Goal: Transaction & Acquisition: Purchase product/service

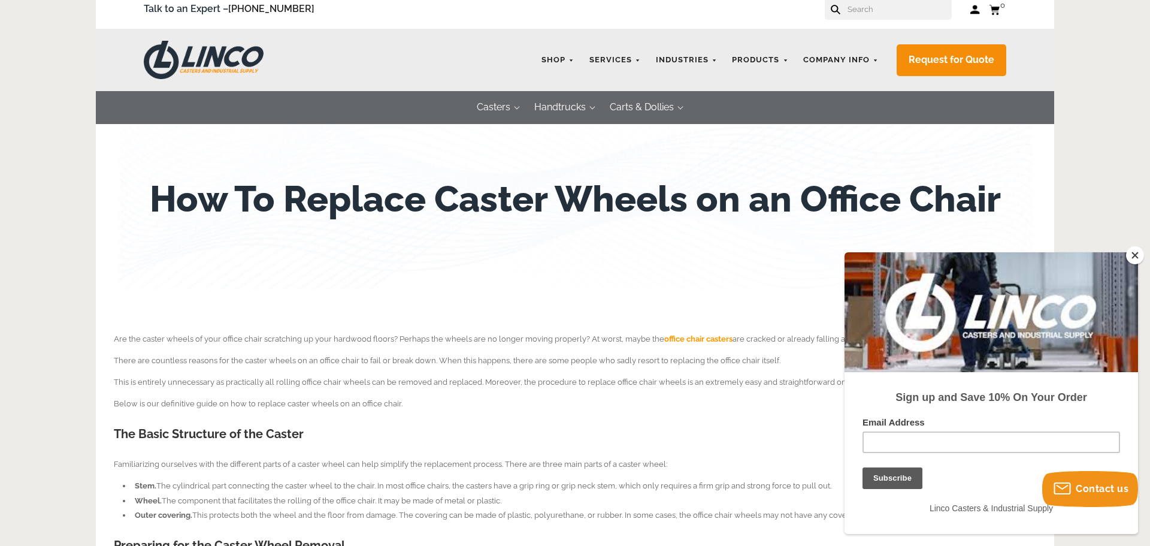
scroll to position [12, 0]
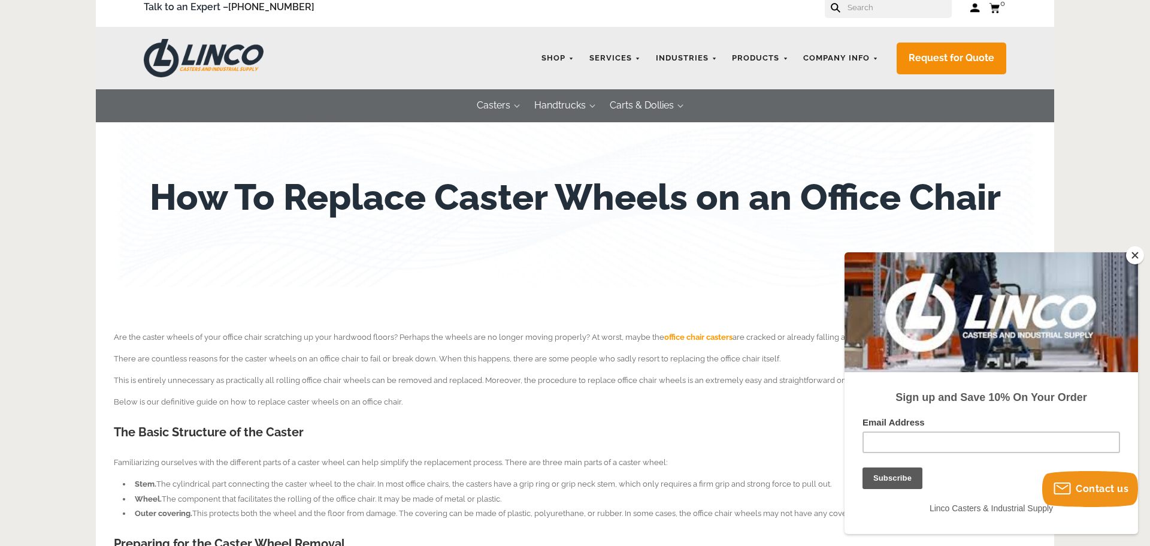
click at [683, 337] on span "office chair casters" at bounding box center [698, 336] width 68 height 9
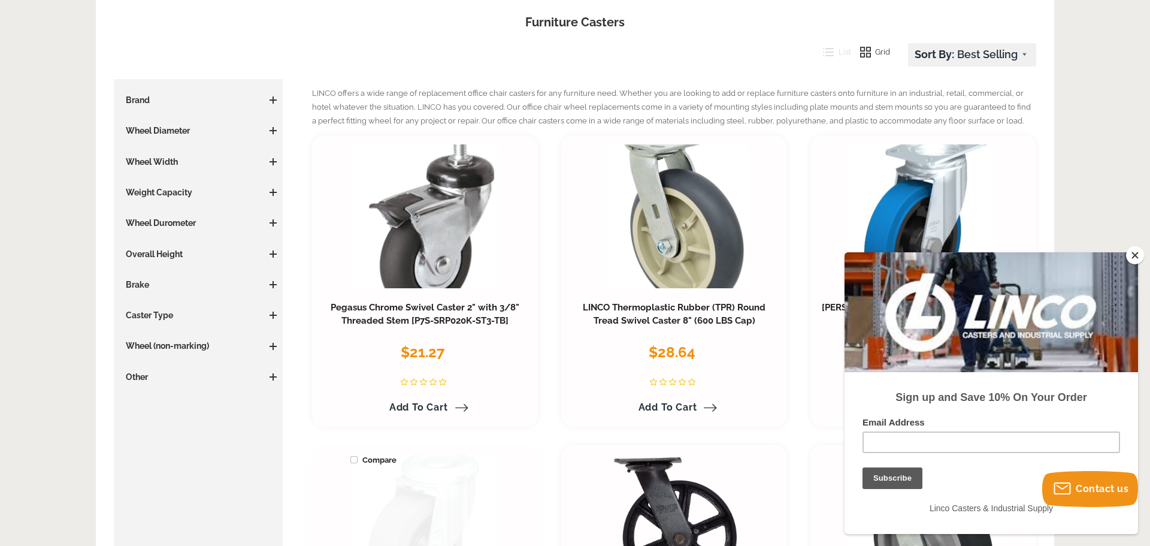
scroll to position [89, 0]
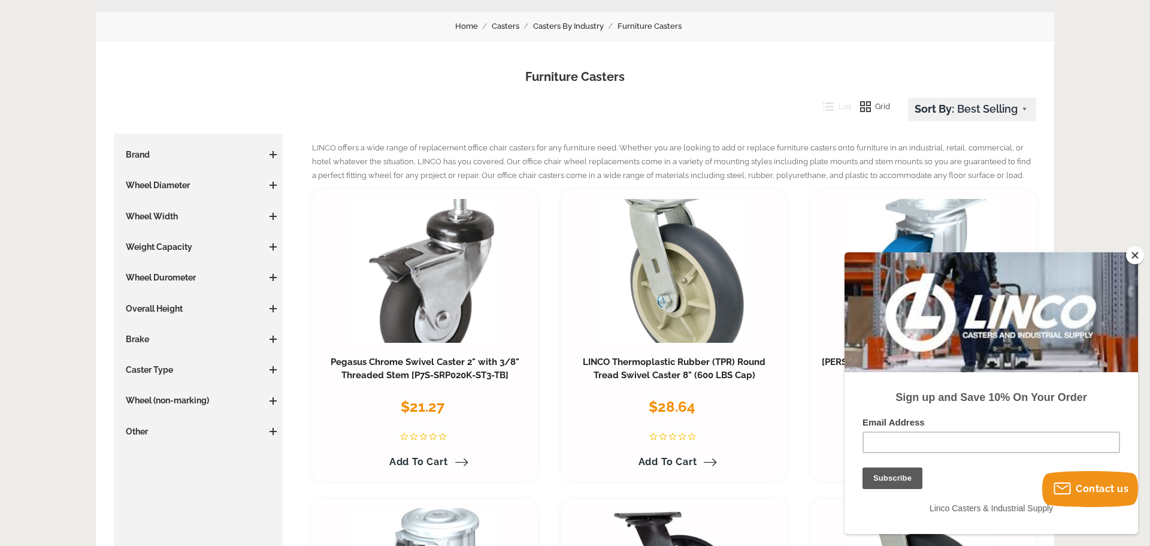
click at [1132, 253] on button "Close" at bounding box center [1135, 255] width 18 height 18
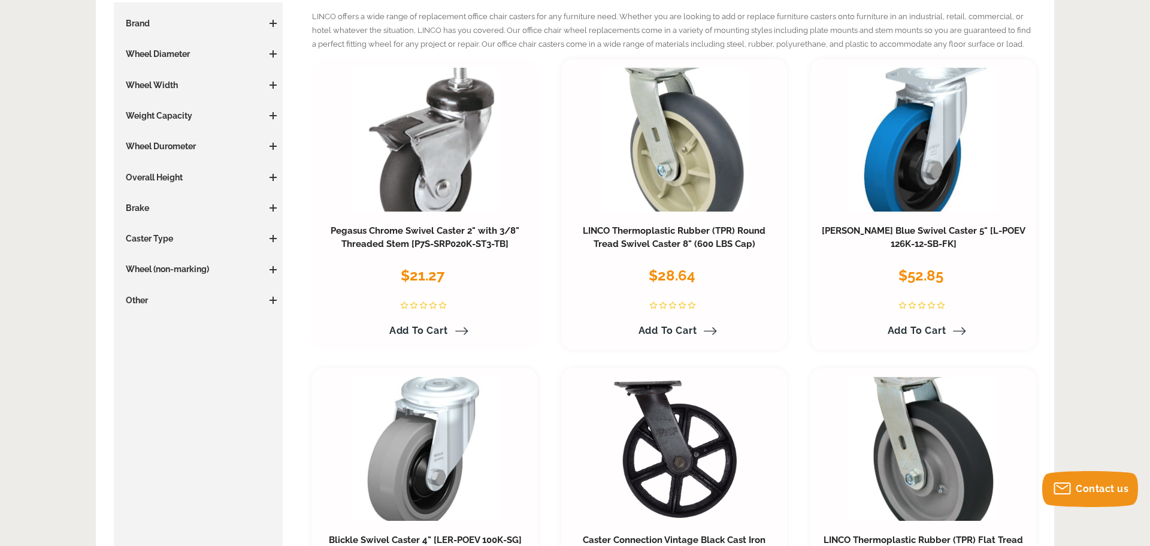
scroll to position [227, 0]
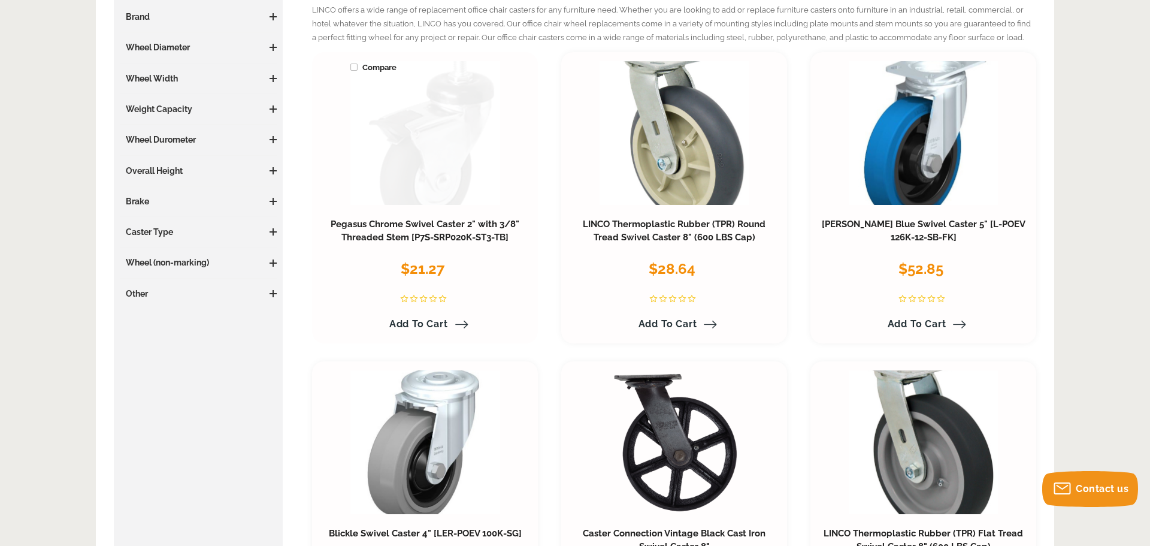
click at [445, 110] on link at bounding box center [425, 133] width 150 height 144
